Goal: Task Accomplishment & Management: Use online tool/utility

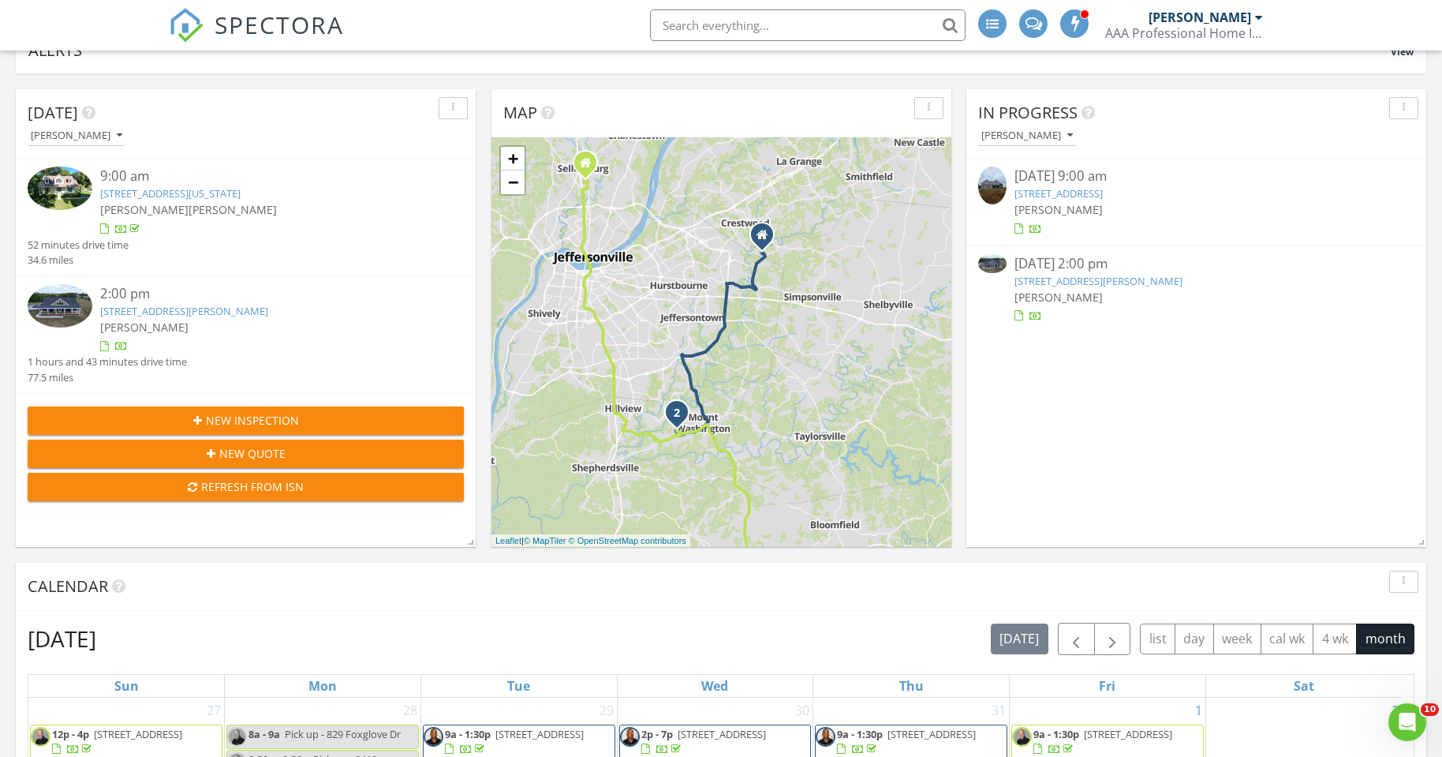
scroll to position [1303, 1467]
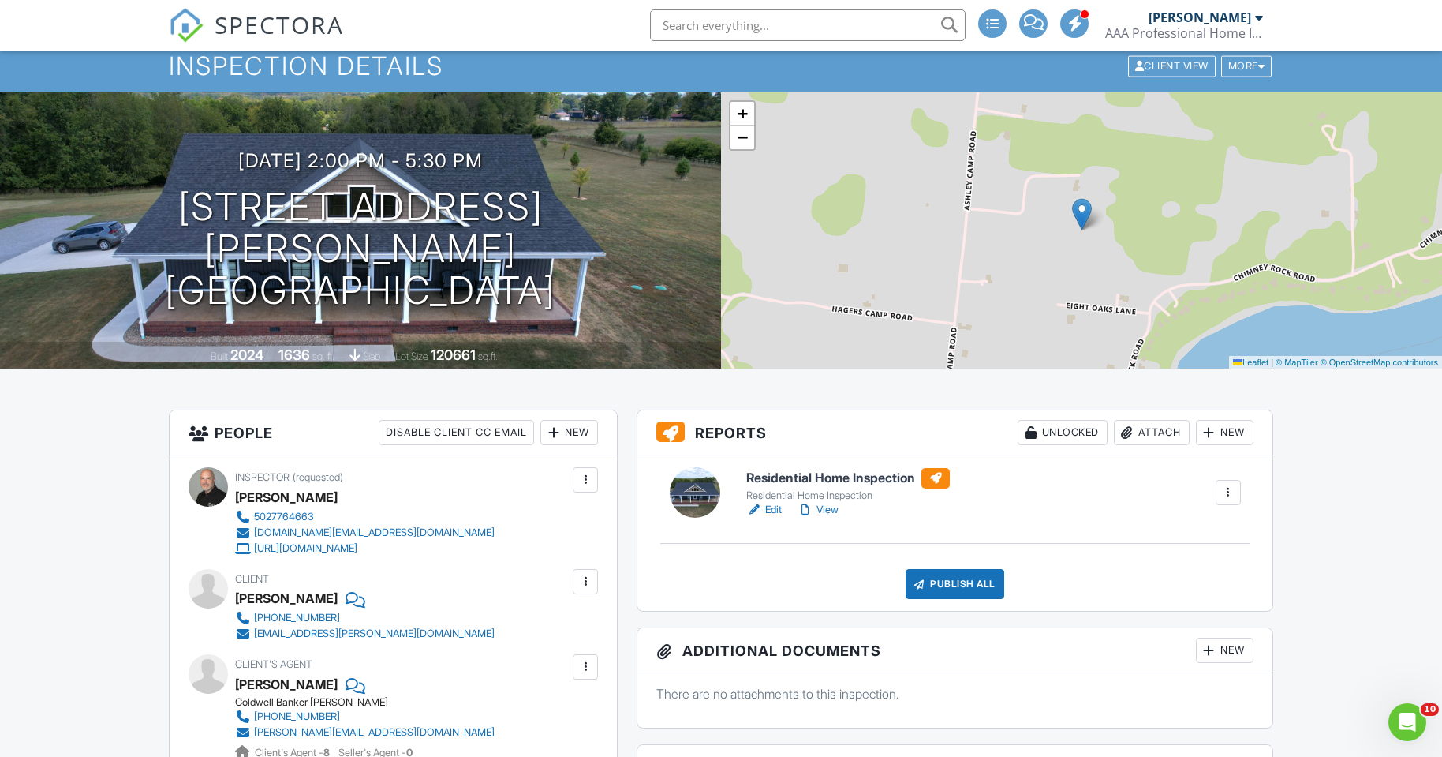
click at [955, 586] on div "Publish All" at bounding box center [955, 584] width 99 height 30
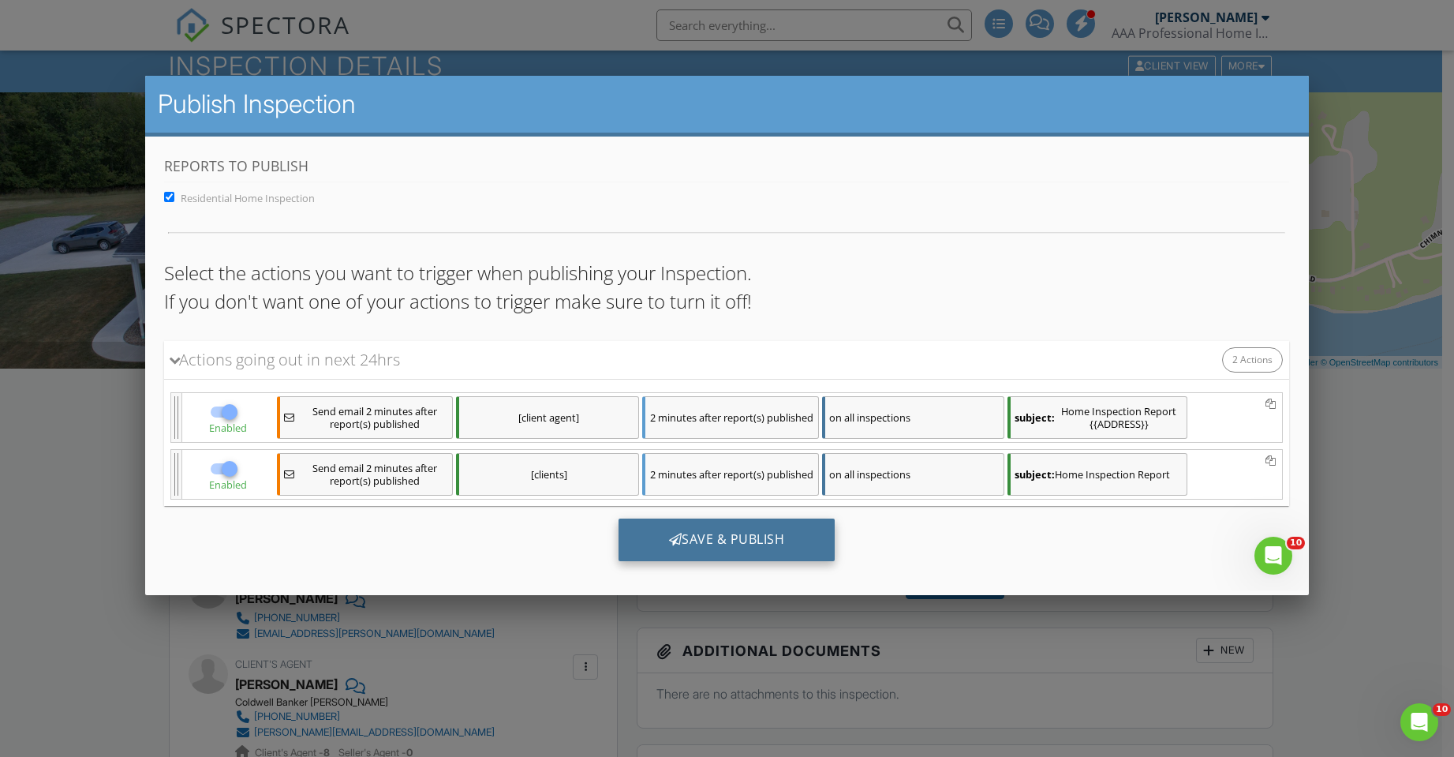
click at [753, 537] on div "Save & Publish" at bounding box center [727, 539] width 217 height 43
